Goal: Find specific page/section: Find specific page/section

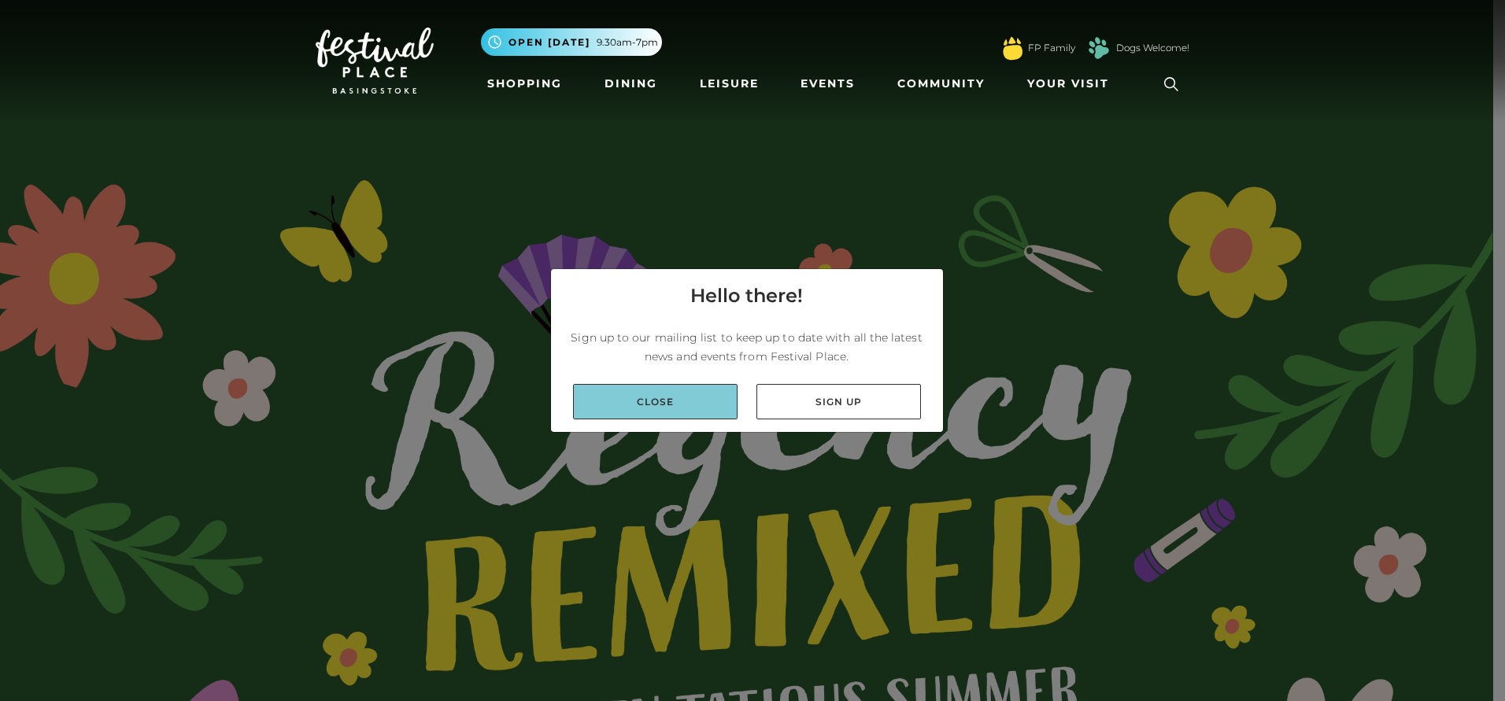
click at [644, 395] on link "Close" at bounding box center [655, 401] width 164 height 35
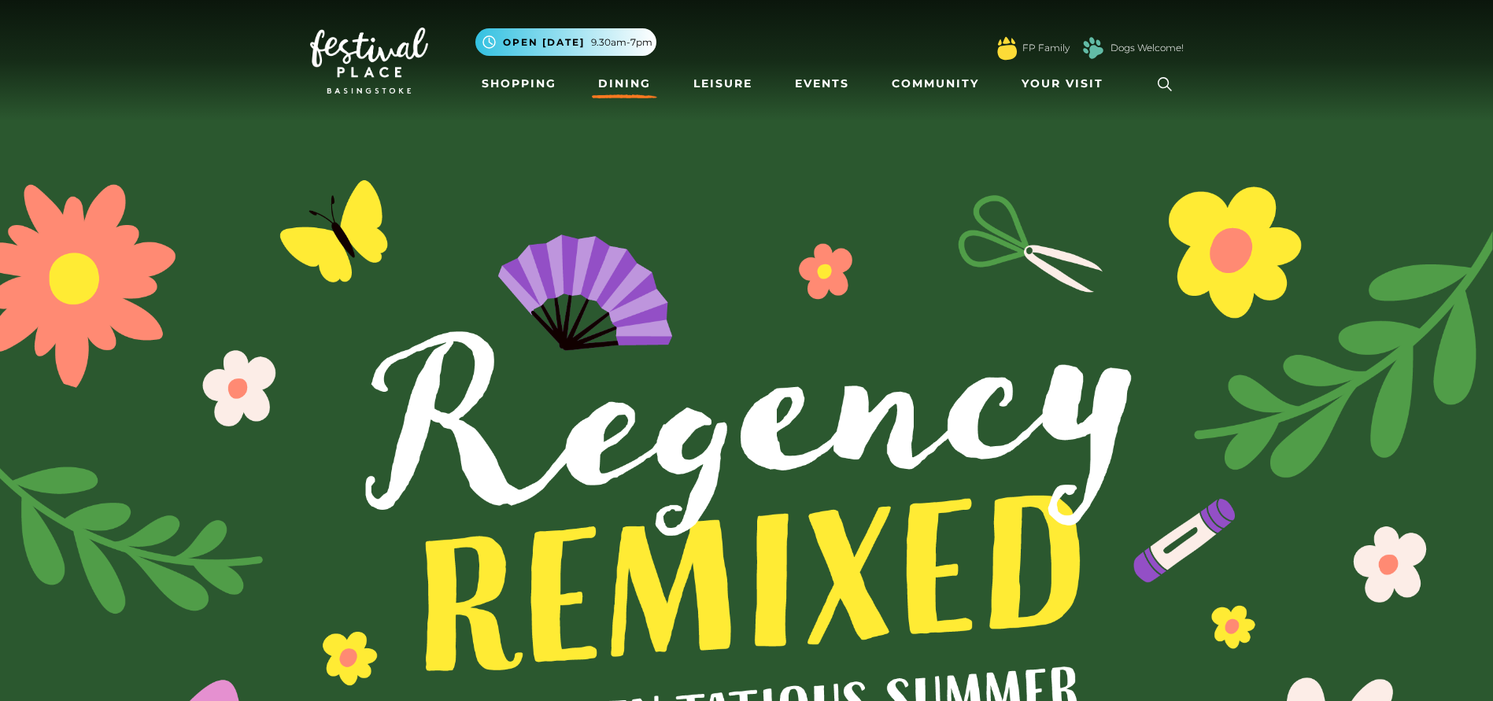
click at [623, 80] on link "Dining" at bounding box center [624, 83] width 65 height 29
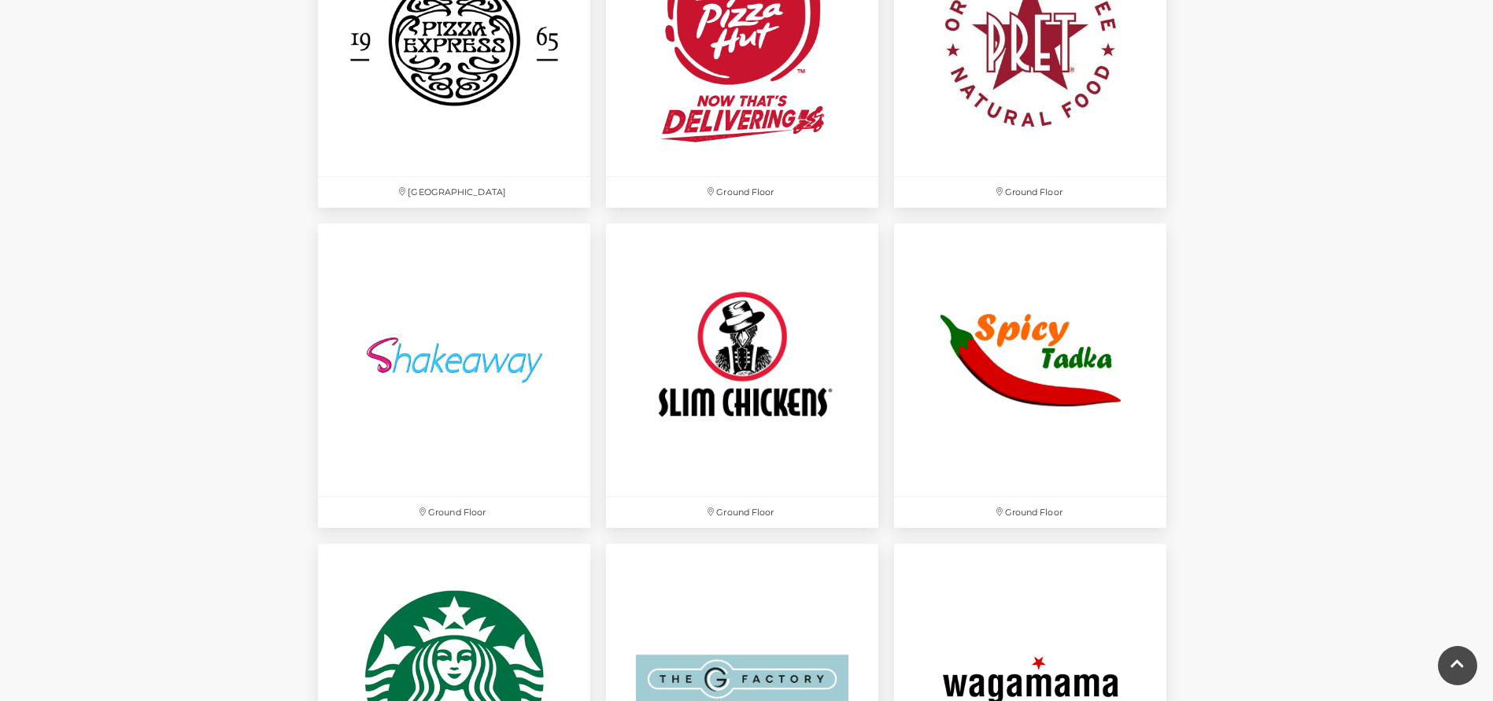
scroll to position [4407, 0]
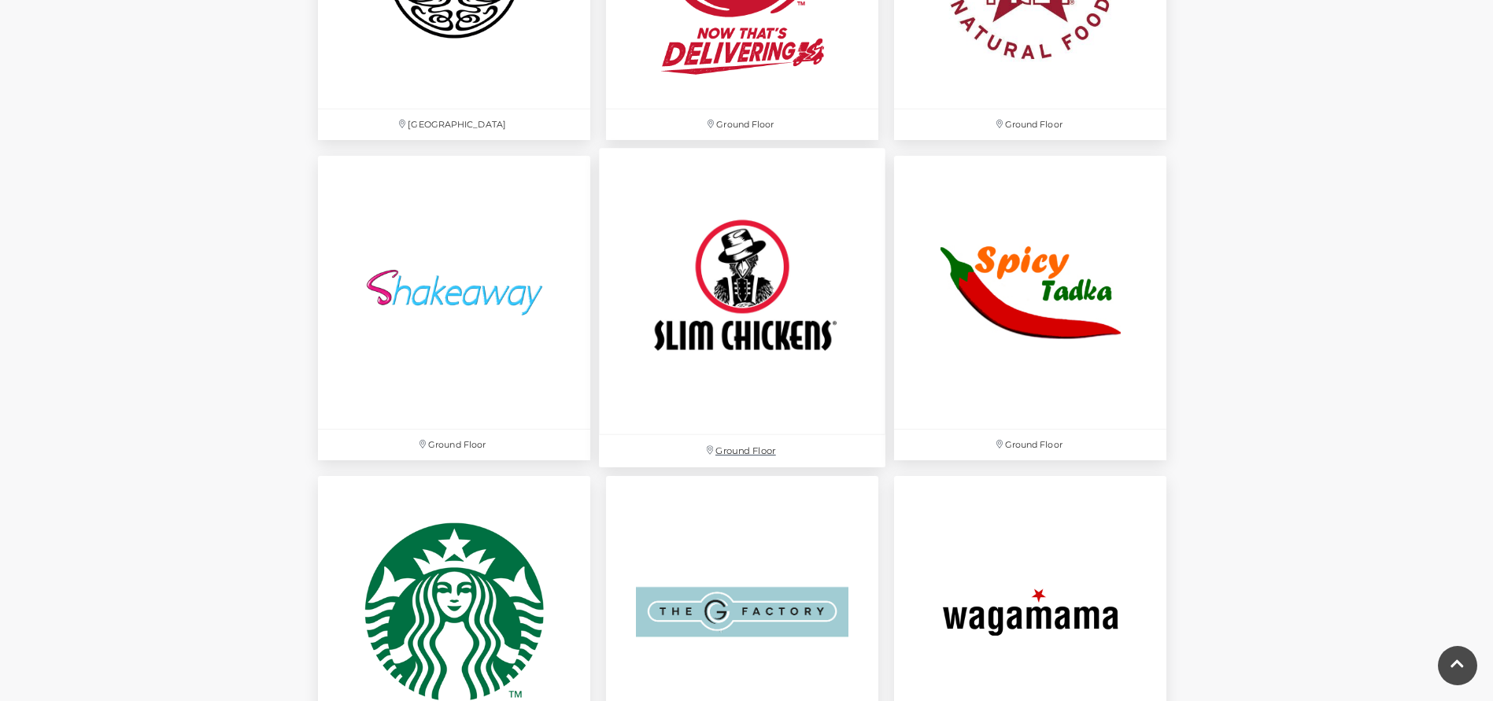
click at [735, 271] on img at bounding box center [742, 292] width 286 height 286
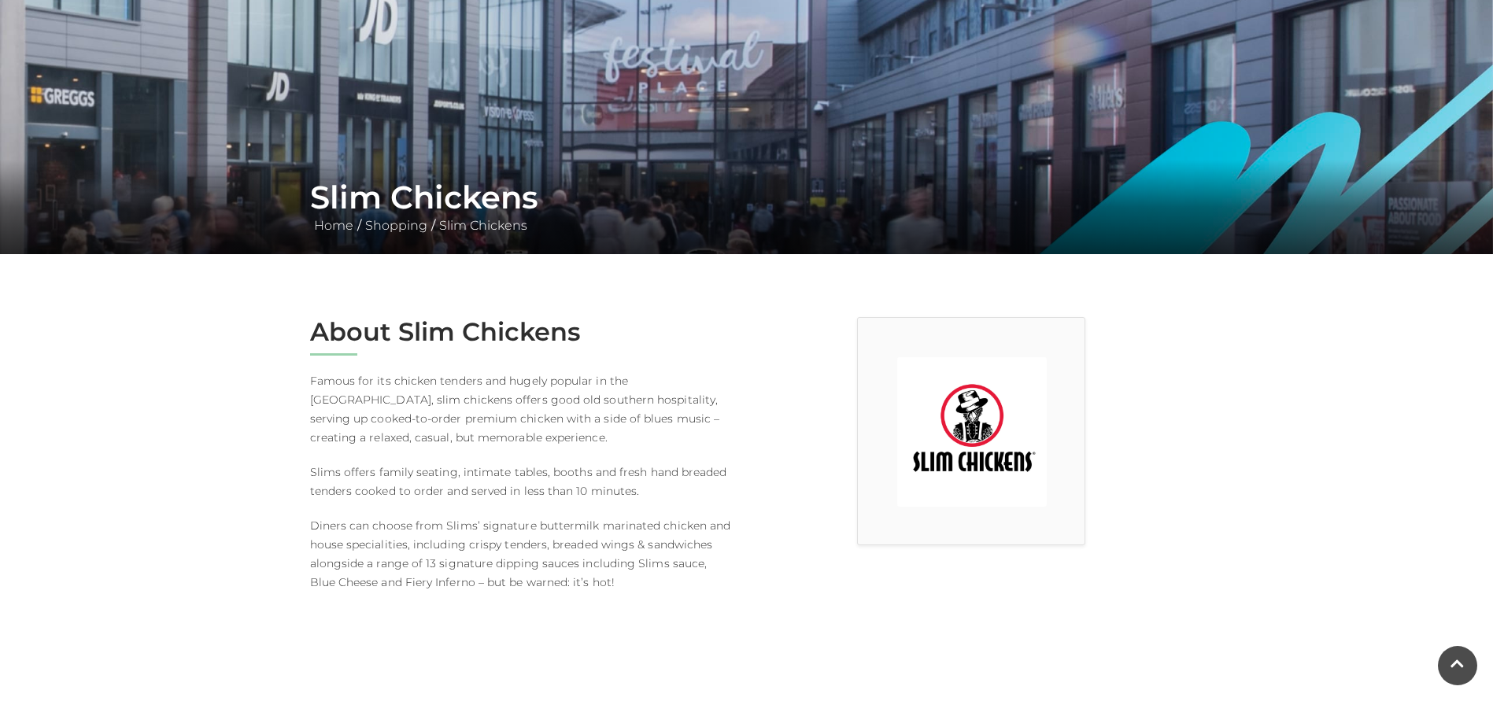
scroll to position [112, 0]
